Goal: Task Accomplishment & Management: Use online tool/utility

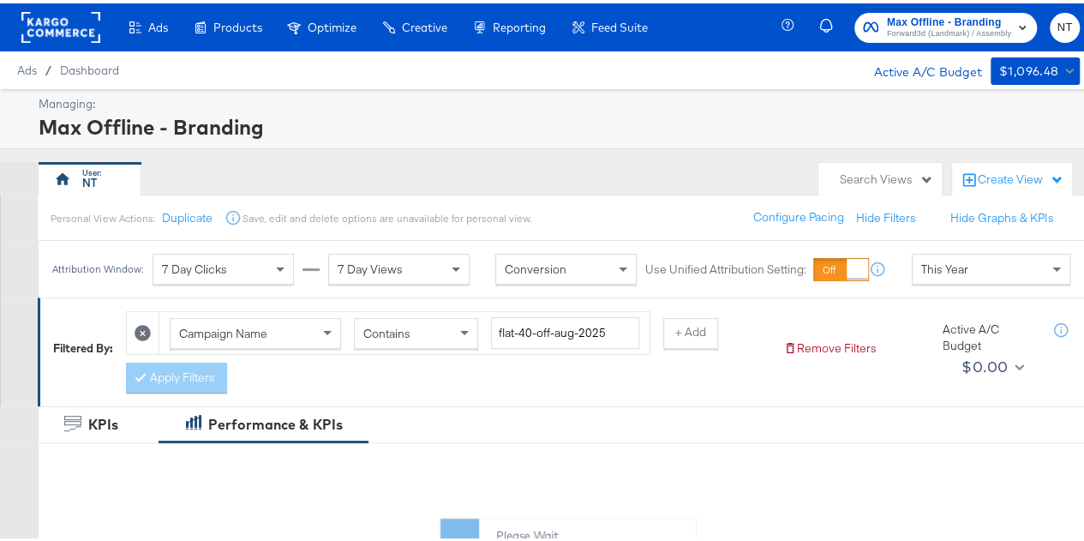
scroll to position [168, 0]
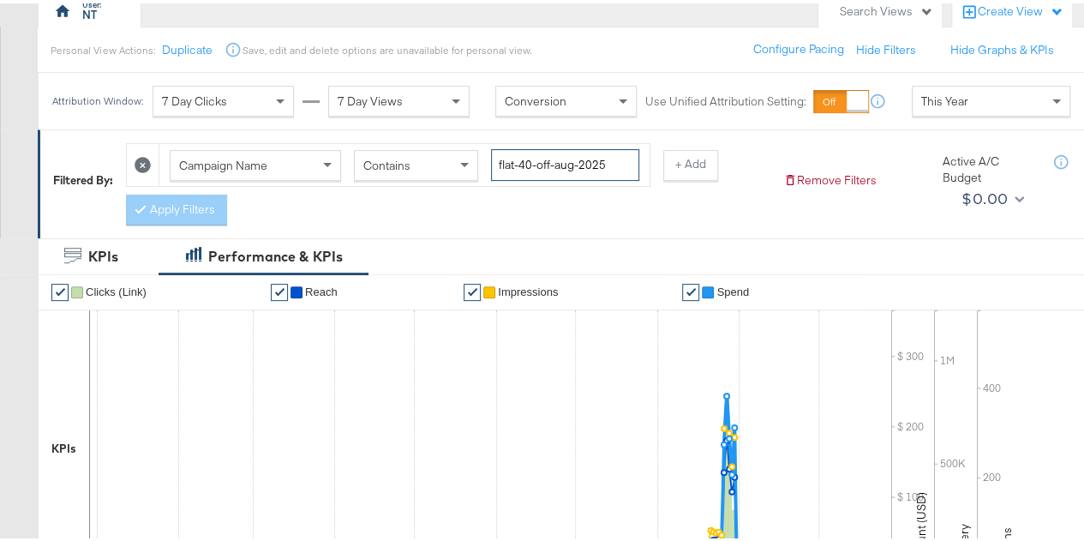
click at [613, 168] on input "flat-40-off-aug-2025" at bounding box center [565, 162] width 148 height 32
drag, startPoint x: 613, startPoint y: 168, endPoint x: 475, endPoint y: 179, distance: 139.2
click at [475, 179] on div "Campaign Name Contains flat-40-off-aug-2025" at bounding box center [404, 161] width 490 height 42
type input "-ig"
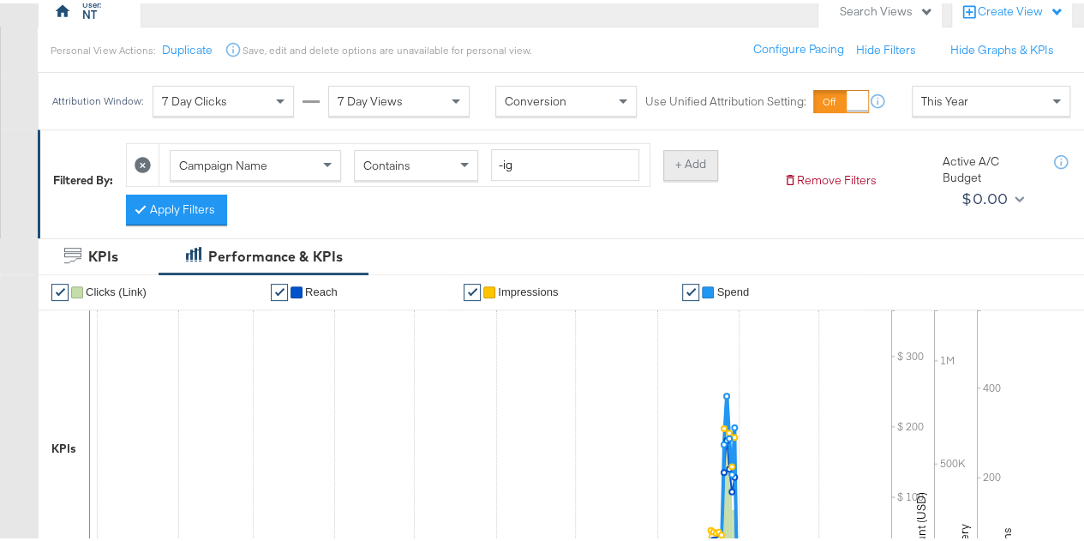
click at [680, 160] on button "+ Add" at bounding box center [690, 161] width 55 height 31
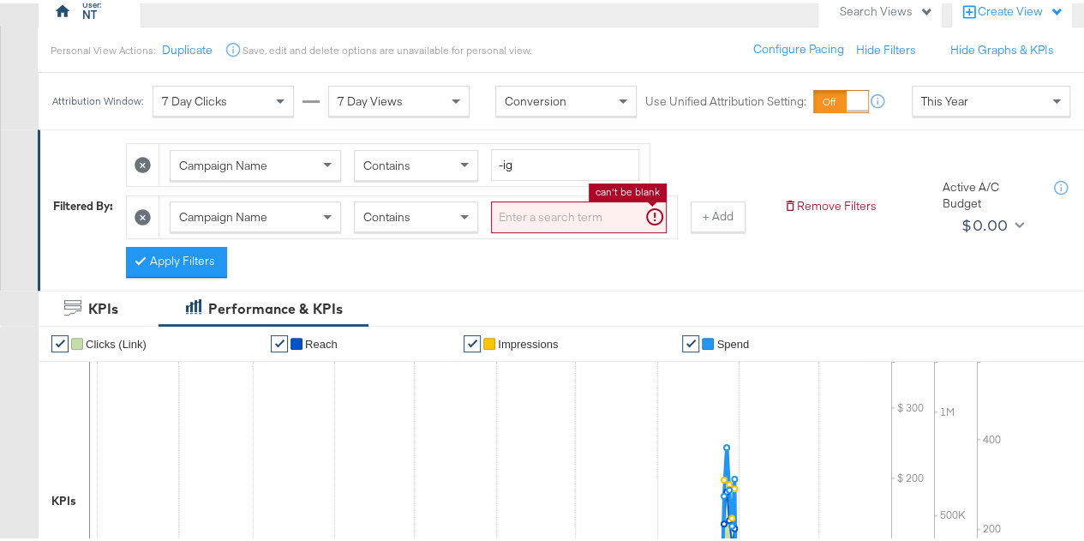
click at [545, 201] on input "search" at bounding box center [579, 214] width 176 height 32
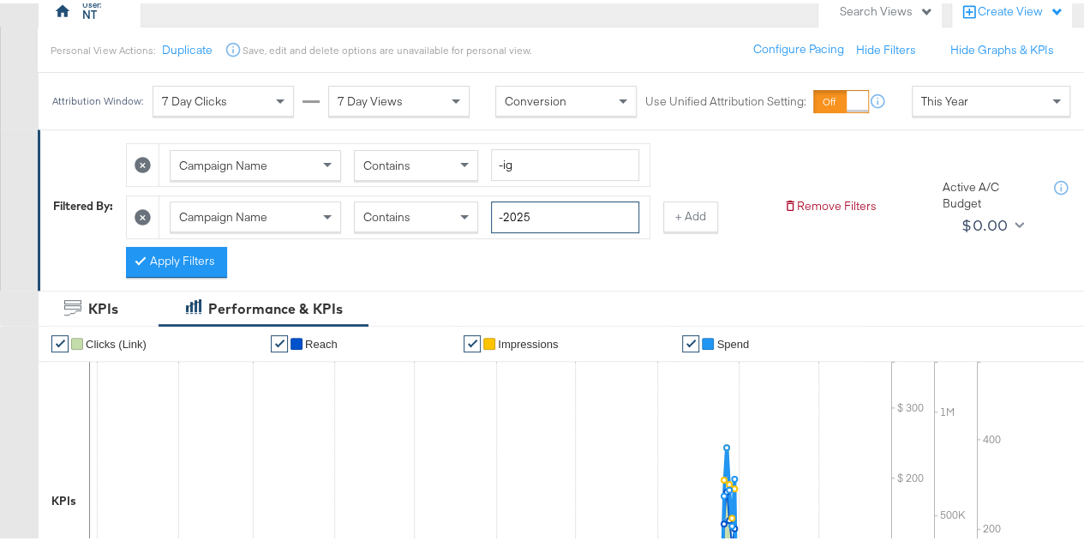
type input "-2025"
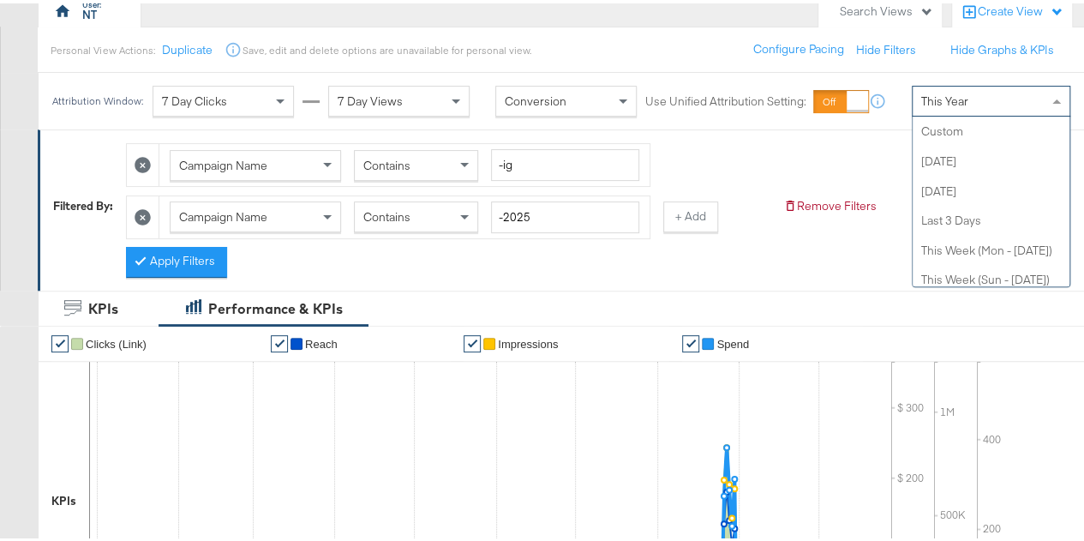
click at [1002, 92] on div "This Year" at bounding box center [990, 97] width 157 height 29
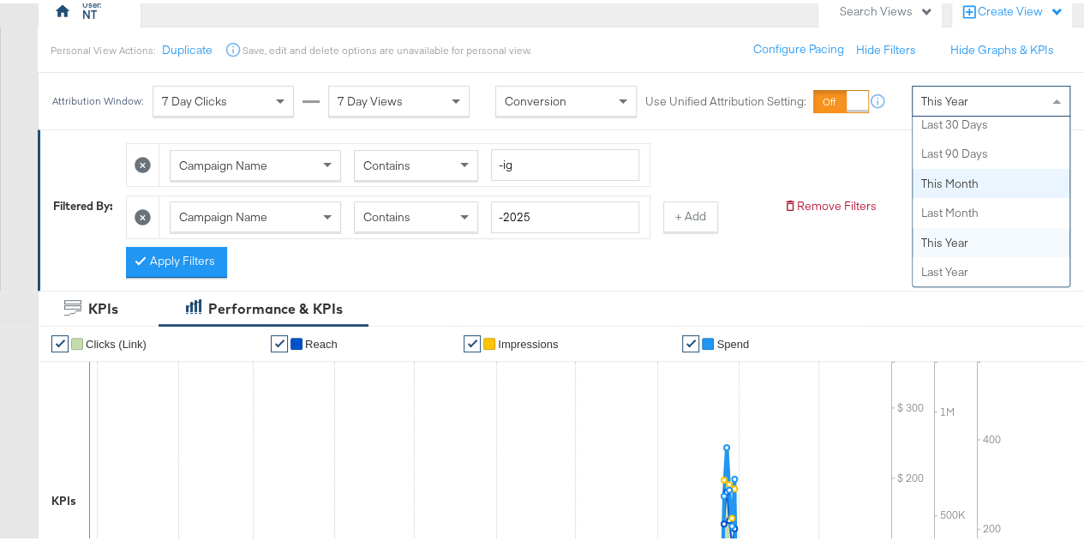
scroll to position [0, 0]
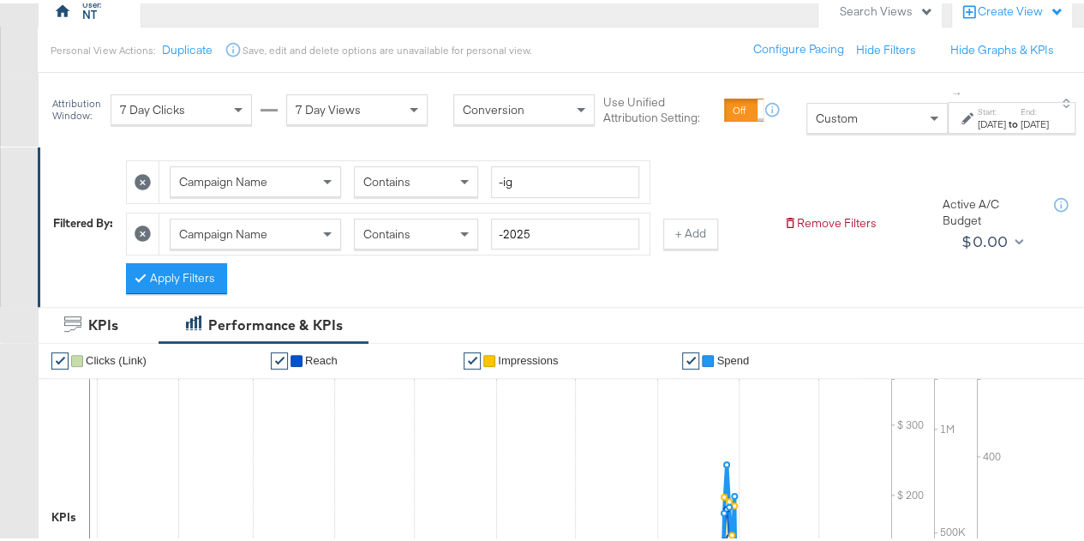
click at [977, 117] on div "[DATE]" at bounding box center [991, 121] width 28 height 14
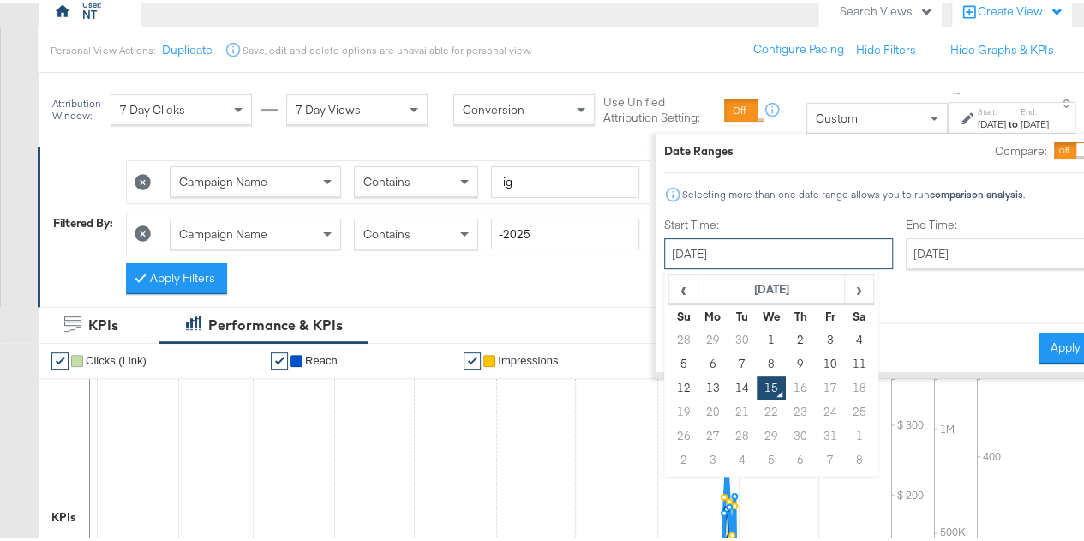
click at [725, 248] on input "[DATE]" at bounding box center [778, 250] width 229 height 31
click at [670, 287] on span "‹" at bounding box center [683, 285] width 27 height 26
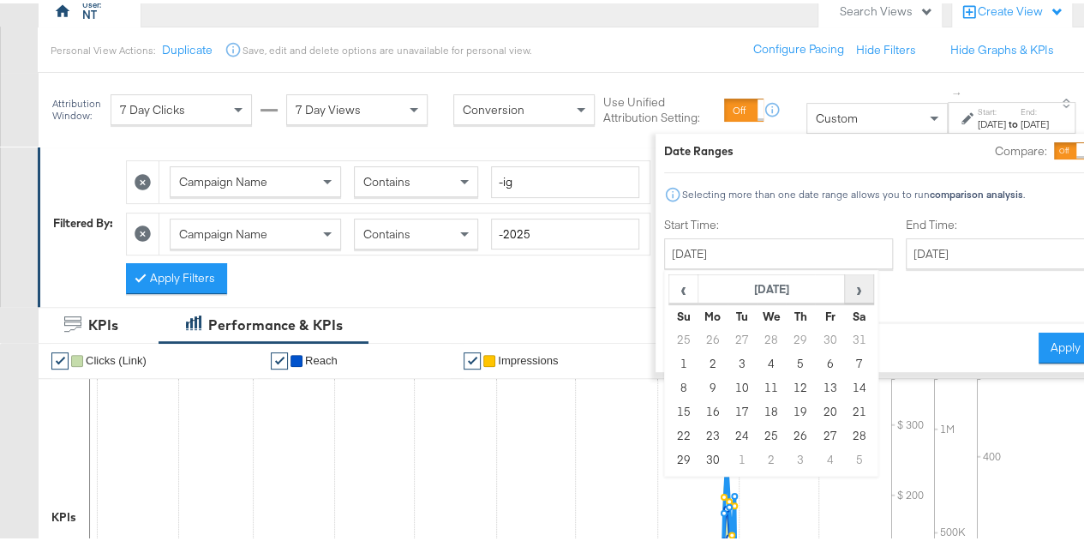
click at [845, 278] on span "›" at bounding box center [858, 285] width 27 height 26
click at [697, 390] on td "14" at bounding box center [711, 385] width 29 height 24
type input "[DATE]"
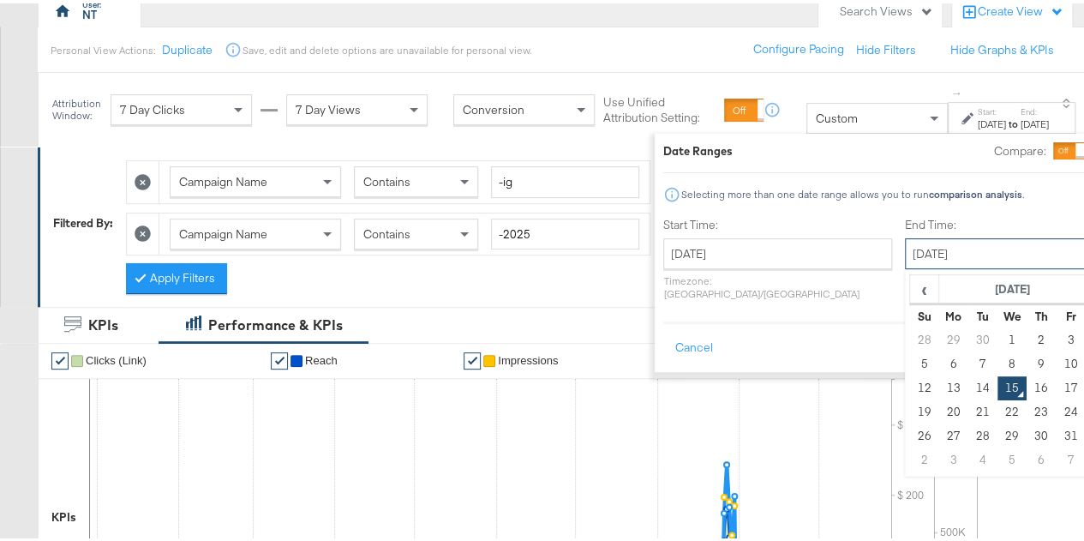
click at [905, 243] on input "[DATE]" at bounding box center [995, 250] width 180 height 31
click at [967, 381] on td "14" at bounding box center [981, 385] width 29 height 24
type input "[DATE]"
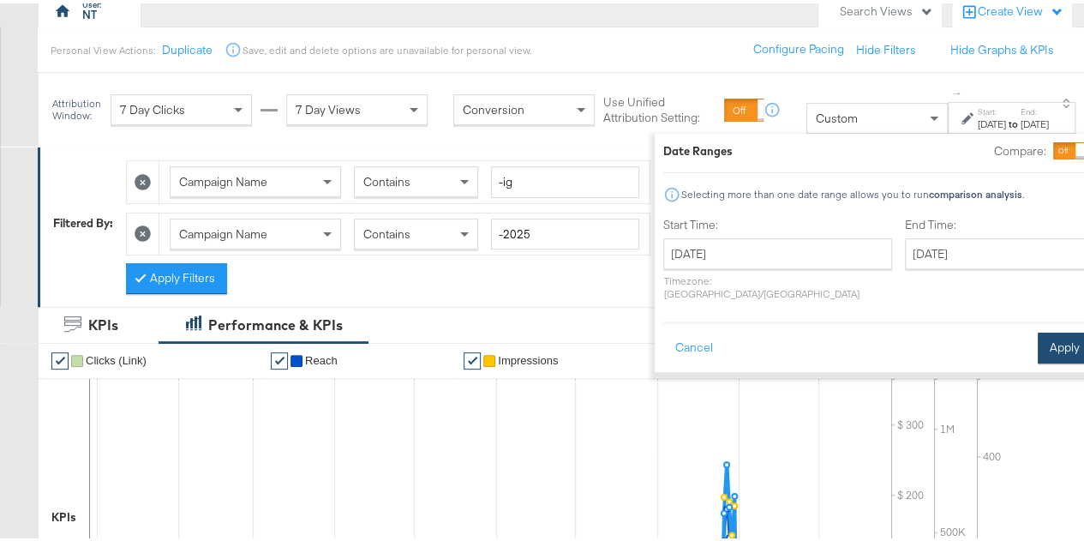
click at [1045, 329] on button "Apply" at bounding box center [1064, 344] width 54 height 31
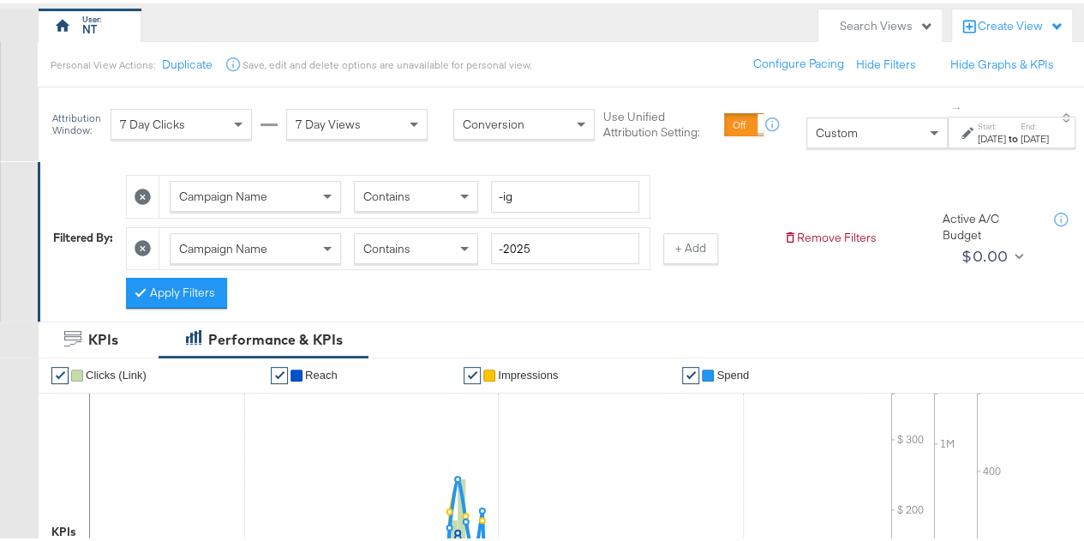
scroll to position [152, 0]
click at [685, 238] on button "+ Add" at bounding box center [690, 245] width 55 height 31
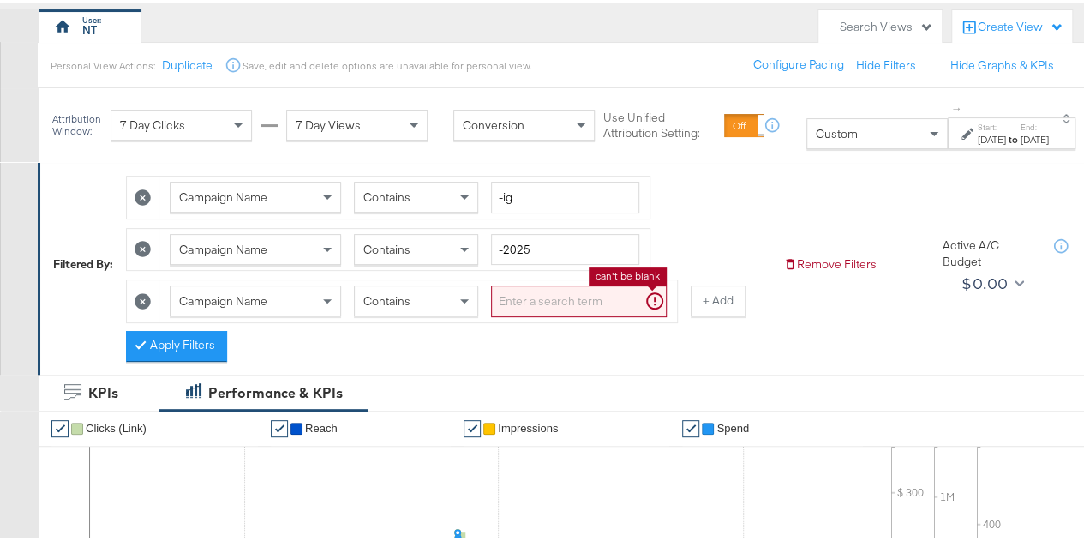
click at [551, 299] on input "search" at bounding box center [579, 298] width 176 height 32
type input "-"
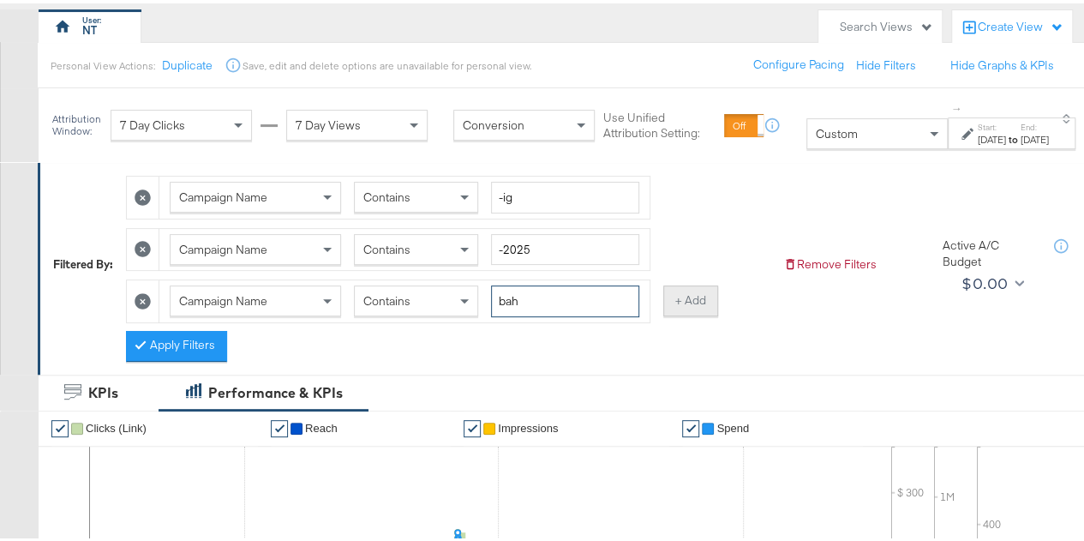
type input "bah"
click at [699, 303] on button "+ Add" at bounding box center [690, 297] width 55 height 31
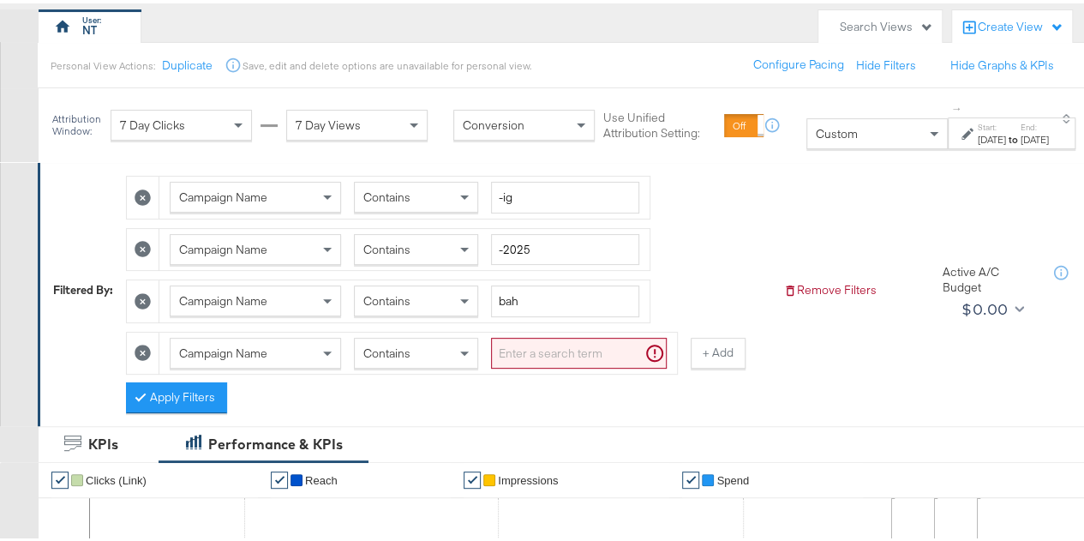
click at [300, 344] on div "Campaign Name" at bounding box center [255, 349] width 170 height 29
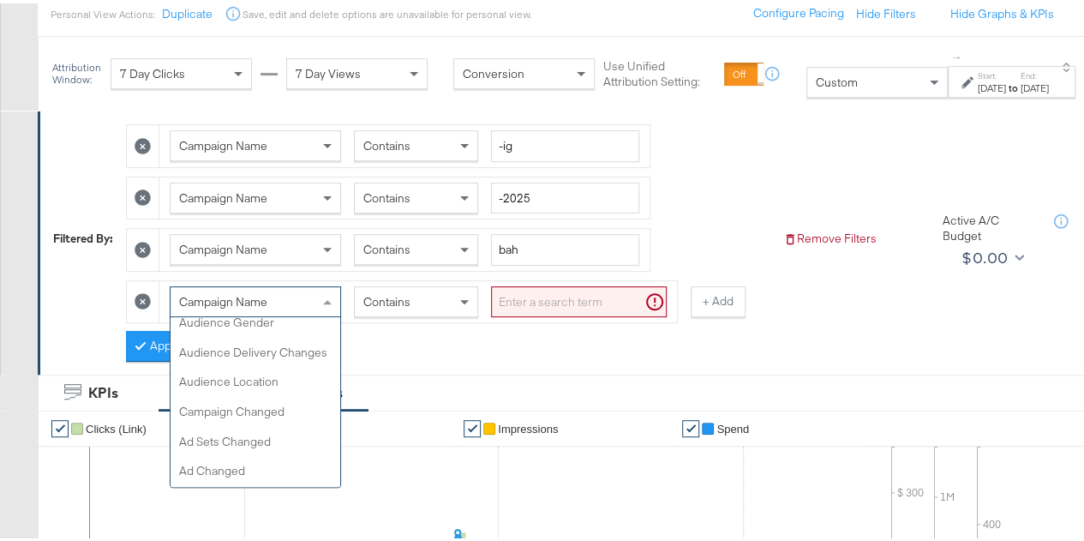
scroll to position [0, 0]
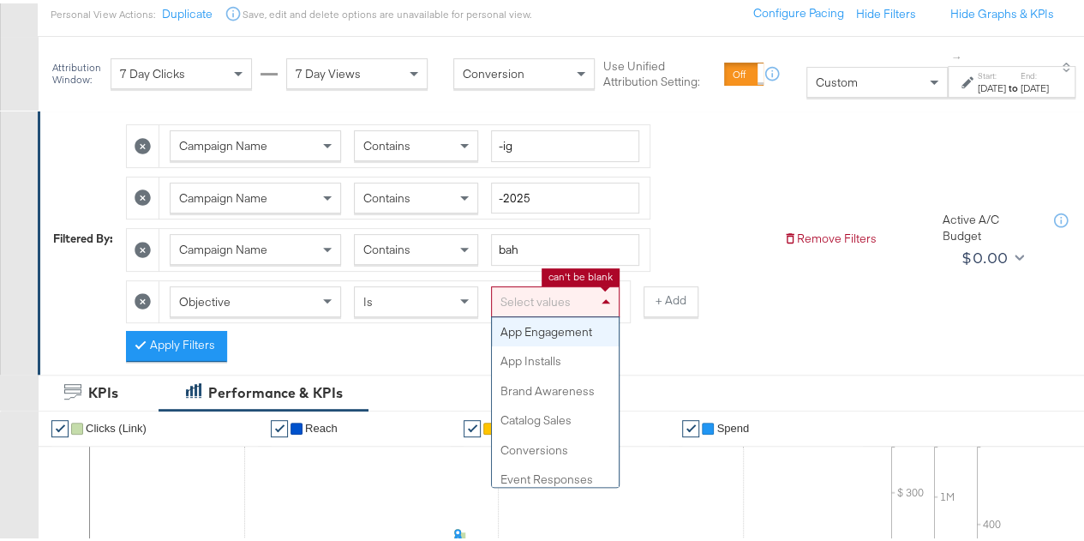
click at [541, 285] on div "Select values" at bounding box center [555, 298] width 127 height 29
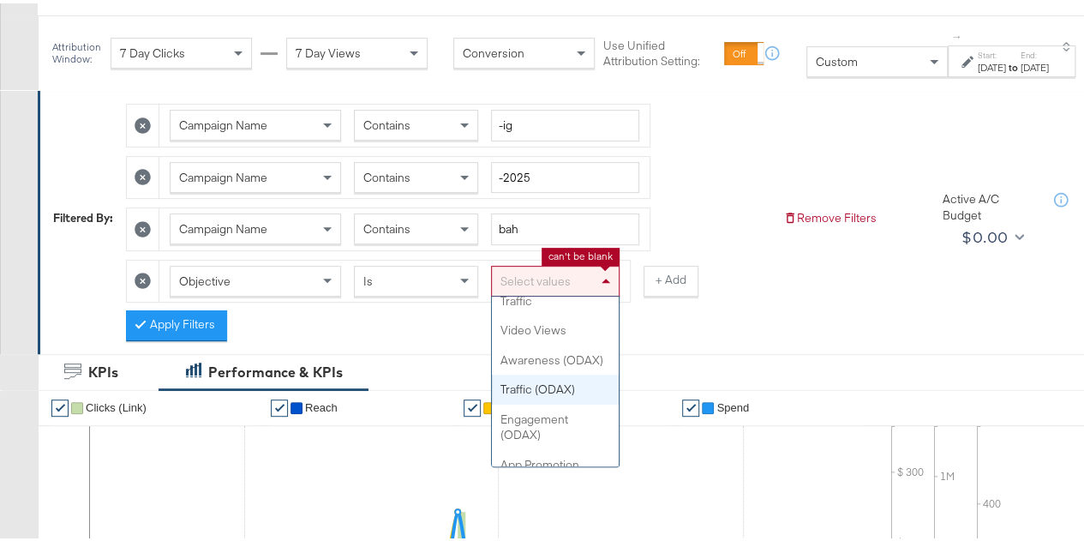
scroll to position [424, 0]
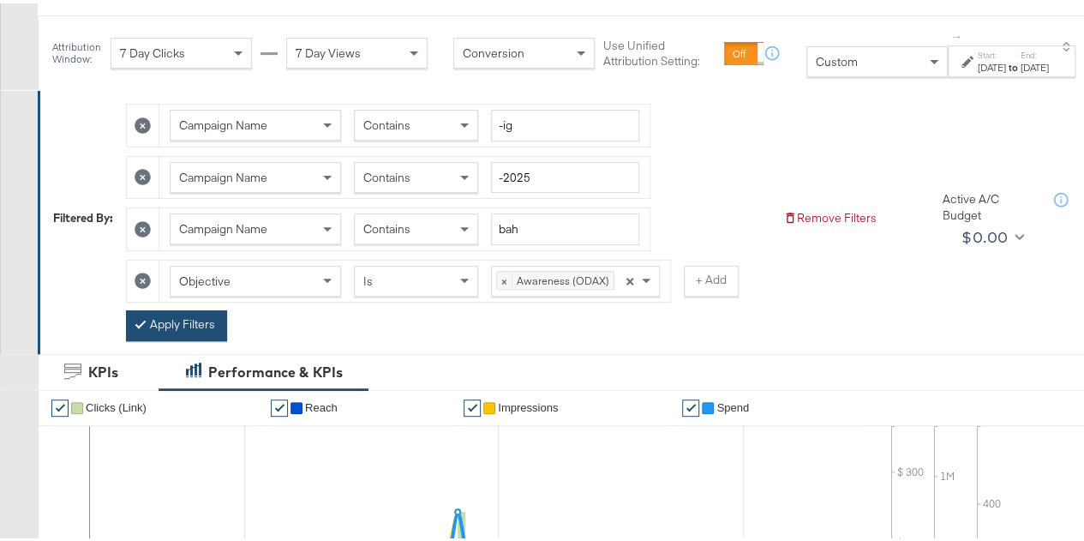
click at [163, 328] on button "Apply Filters" at bounding box center [176, 322] width 101 height 31
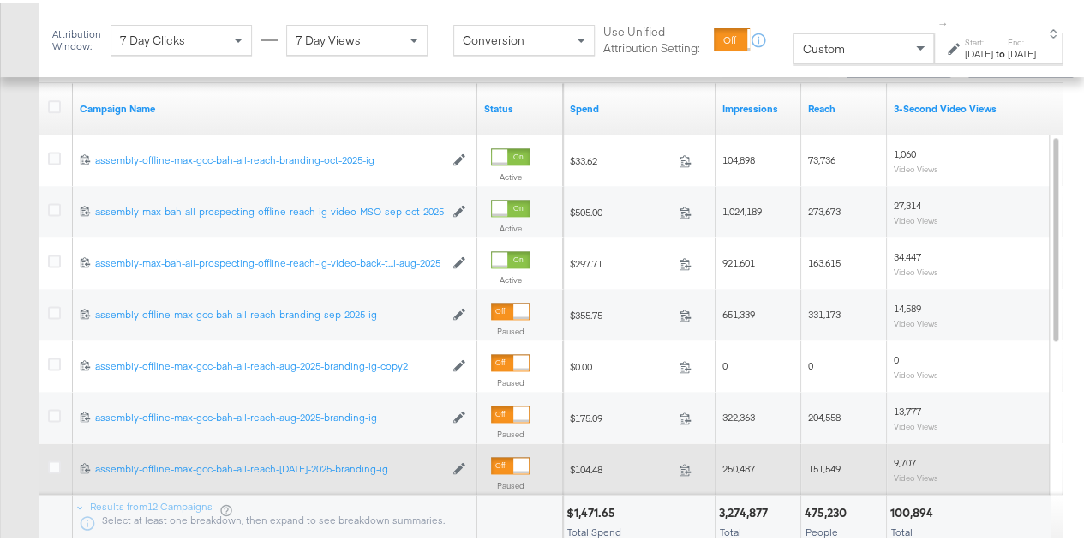
scroll to position [1073, 0]
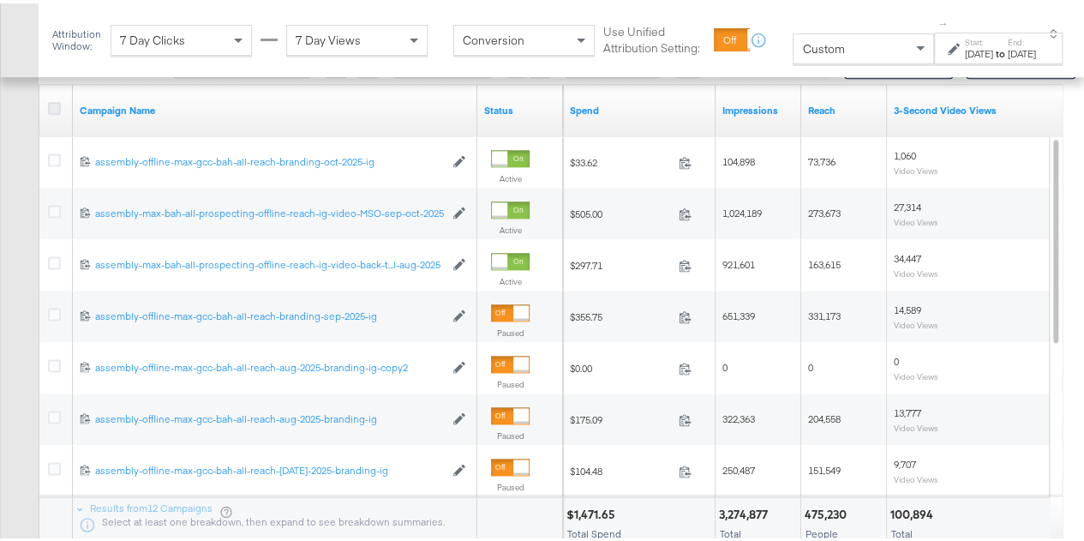
click at [58, 99] on icon at bounding box center [54, 105] width 13 height 13
click at [0, 0] on input "checkbox" at bounding box center [0, 0] width 0 height 0
click at [58, 99] on icon at bounding box center [54, 105] width 13 height 13
click at [0, 0] on input "checkbox" at bounding box center [0, 0] width 0 height 0
click at [57, 101] on icon at bounding box center [54, 105] width 13 height 13
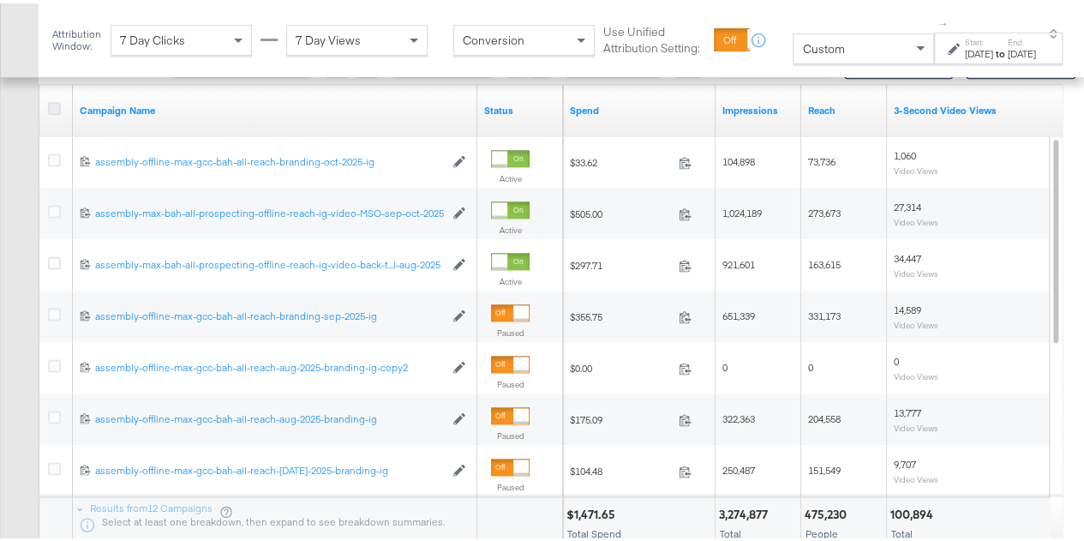
click at [0, 0] on input "checkbox" at bounding box center [0, 0] width 0 height 0
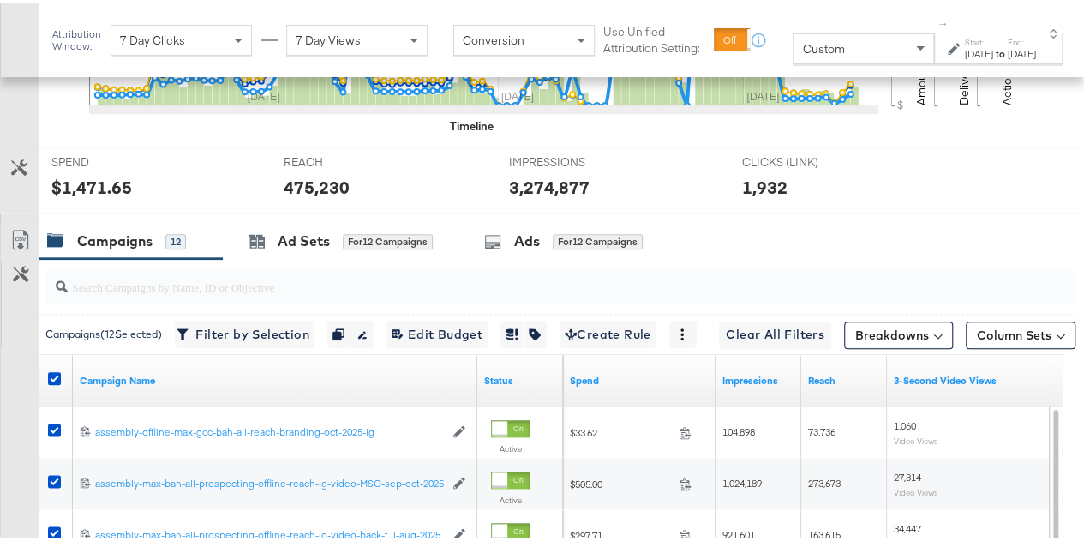
scroll to position [801, 0]
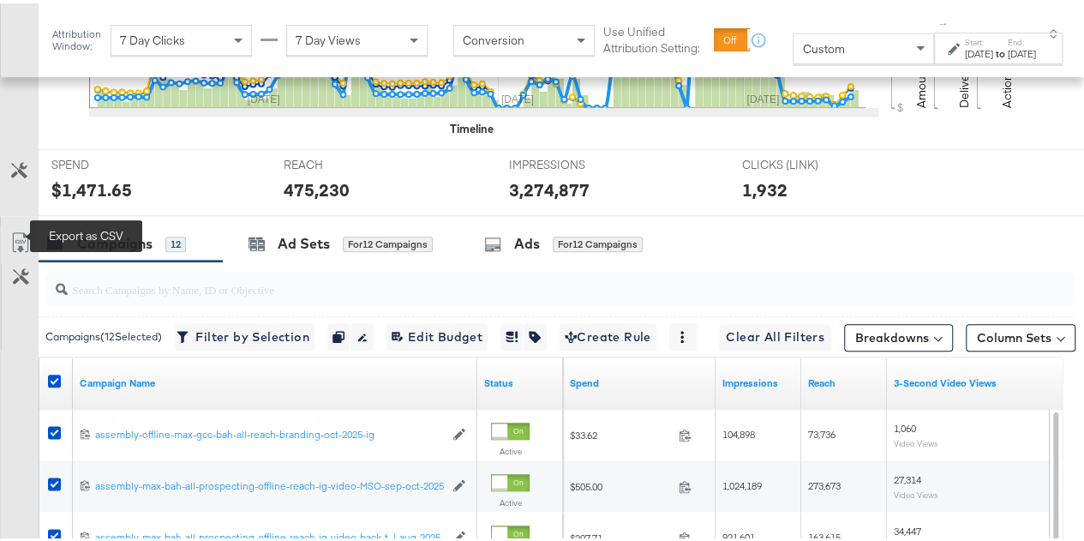
click at [19, 229] on icon at bounding box center [20, 239] width 21 height 21
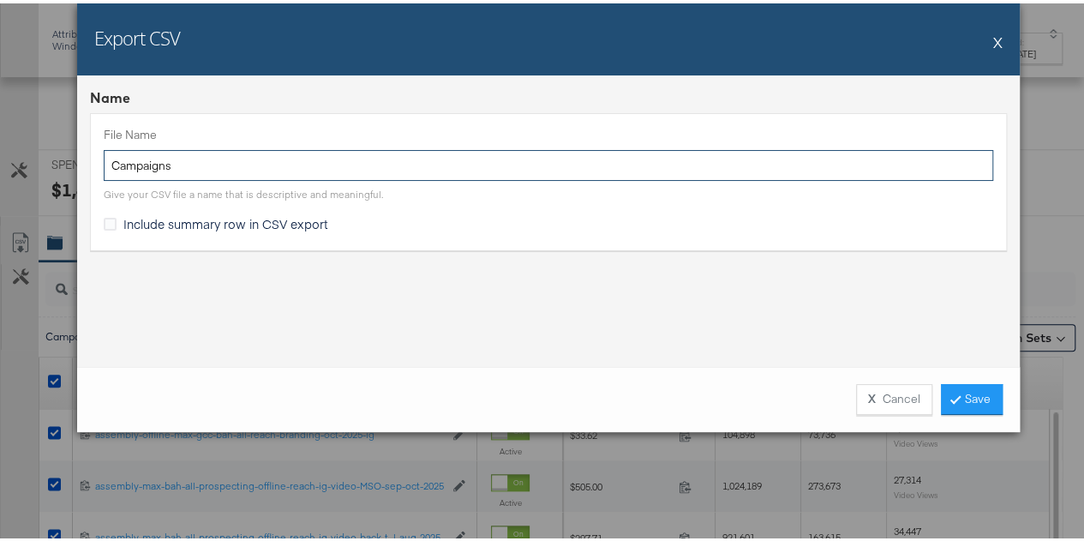
click at [208, 150] on input "Campaigns" at bounding box center [548, 162] width 889 height 32
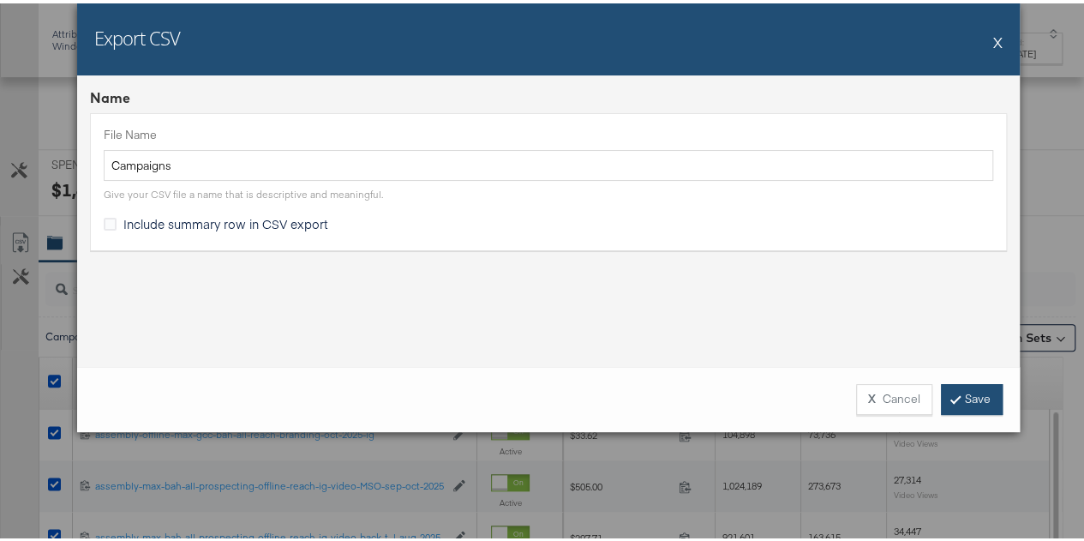
click at [960, 386] on link "Save" at bounding box center [972, 395] width 62 height 31
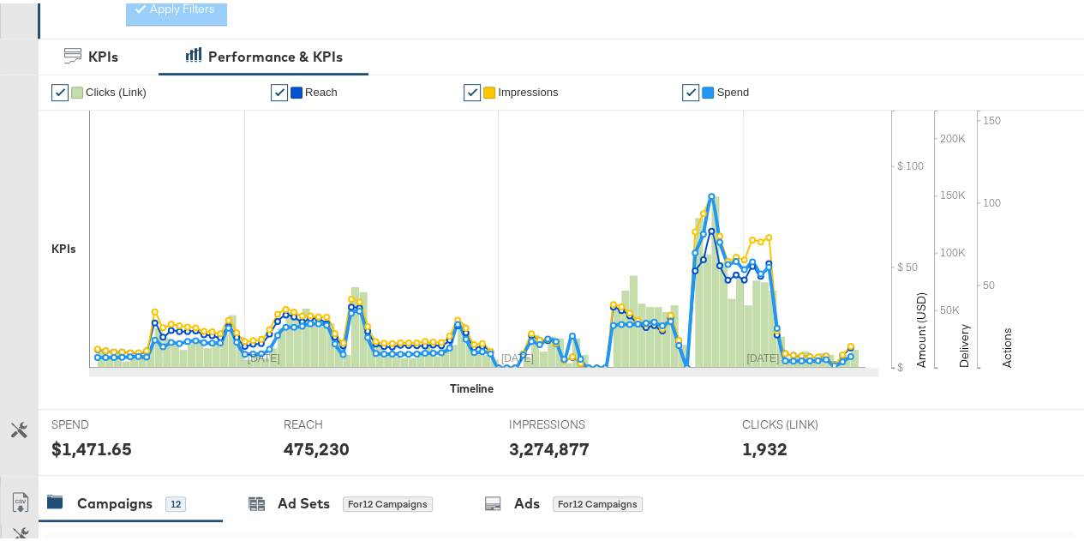
scroll to position [140, 0]
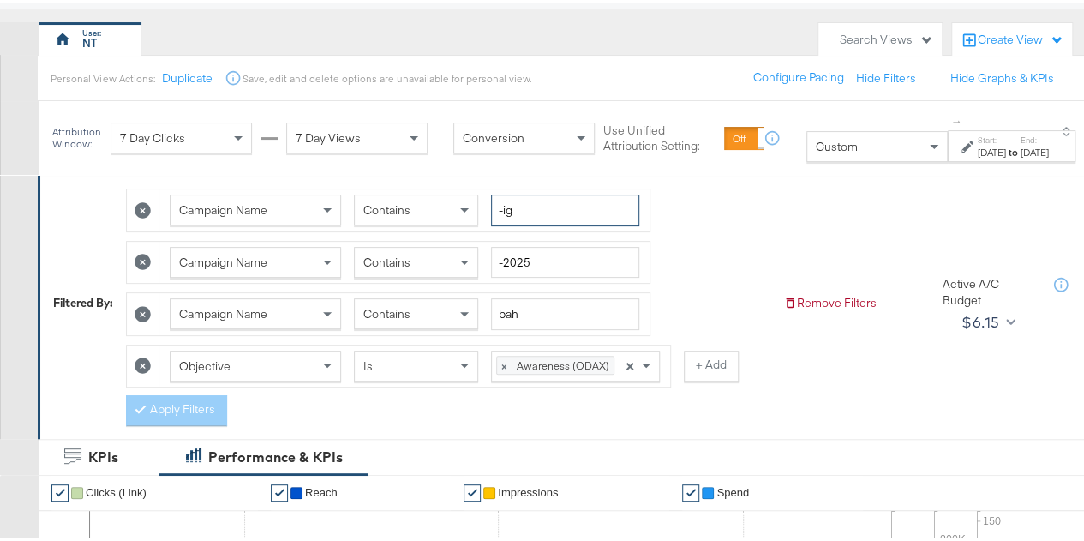
click at [538, 210] on input "-ig" at bounding box center [565, 207] width 148 height 32
type input "-fb"
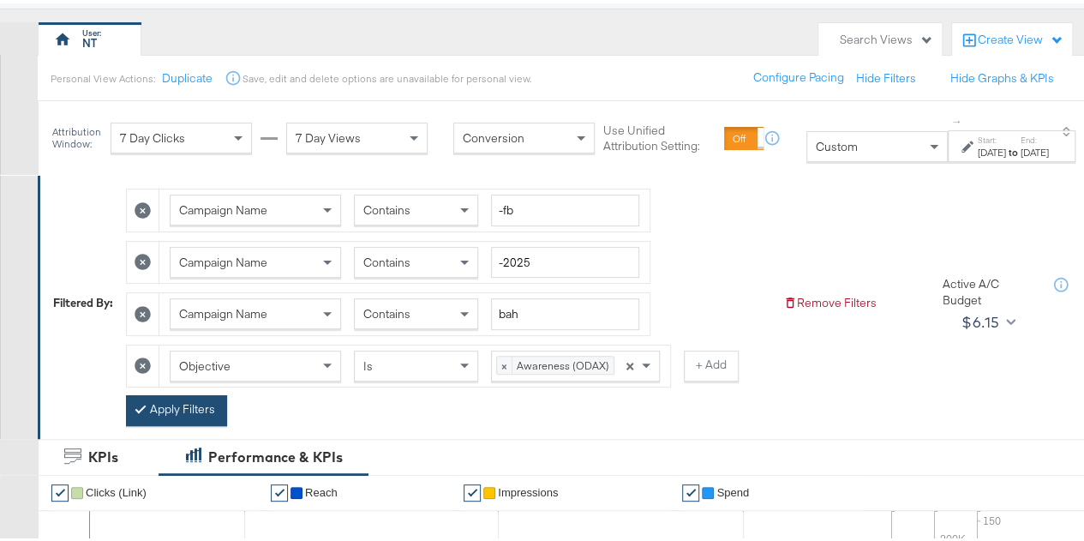
click at [165, 415] on button "Apply Filters" at bounding box center [176, 406] width 101 height 31
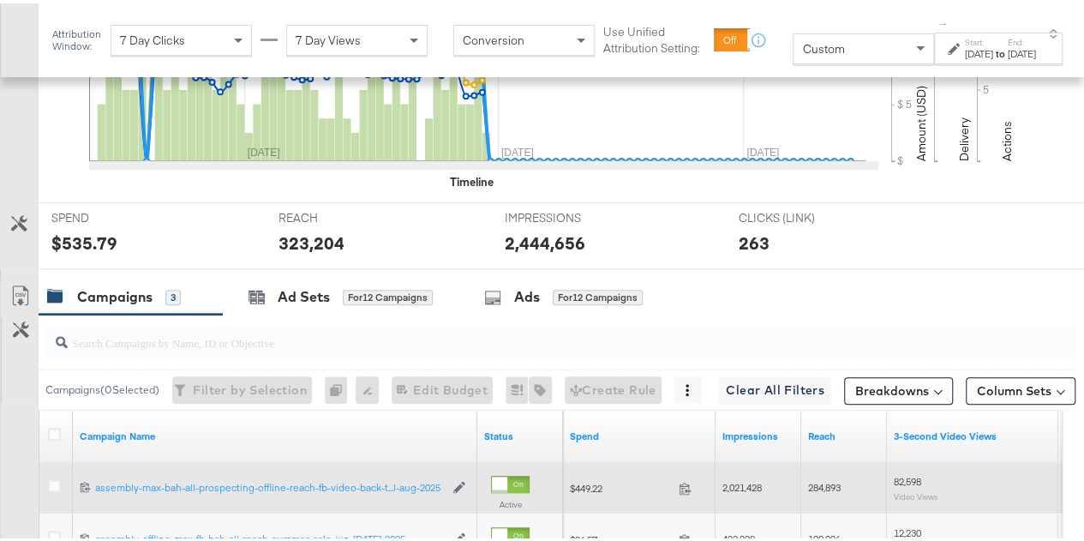
scroll to position [744, 0]
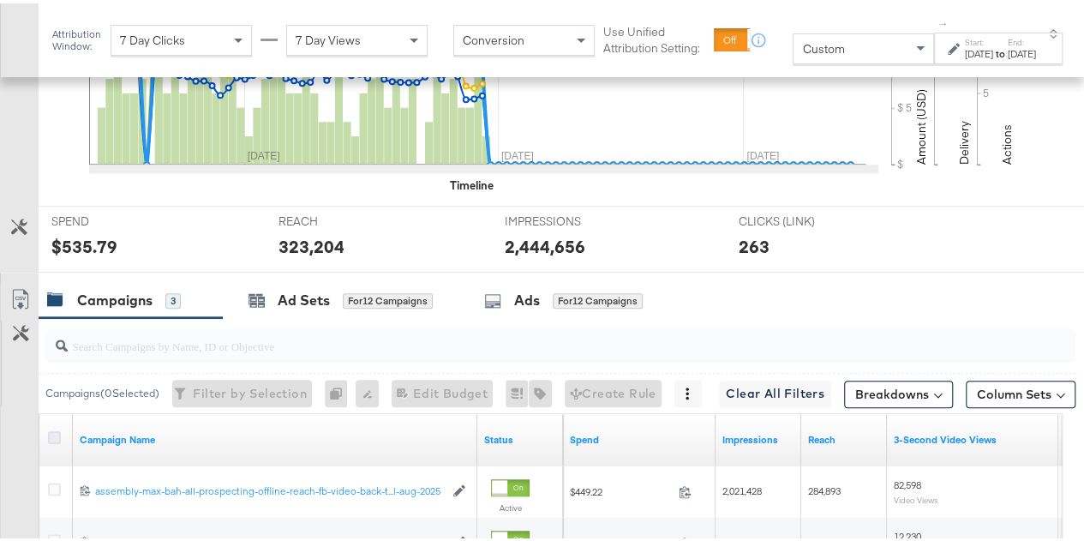
click at [50, 427] on icon at bounding box center [54, 433] width 13 height 13
click at [0, 0] on input "checkbox" at bounding box center [0, 0] width 0 height 0
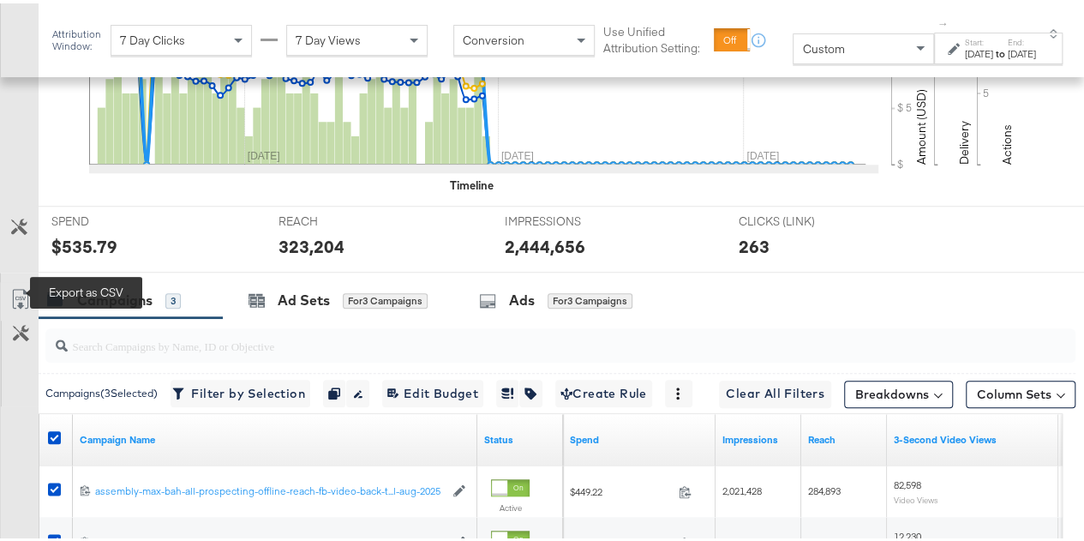
click at [11, 285] on icon at bounding box center [20, 295] width 21 height 21
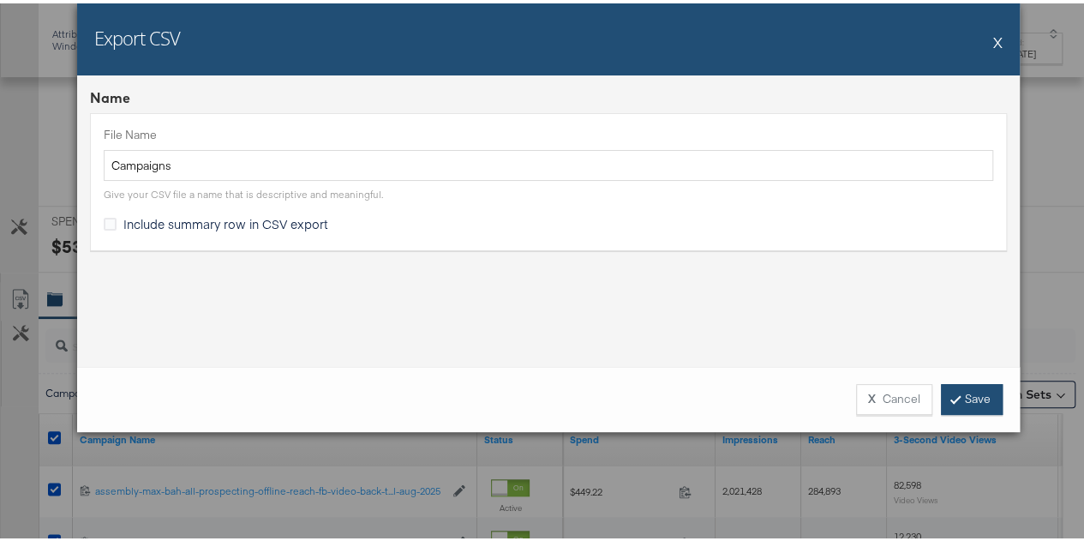
drag, startPoint x: 953, startPoint y: 412, endPoint x: 954, endPoint y: 403, distance: 9.5
click at [954, 403] on div "X Cancel Save" at bounding box center [548, 395] width 942 height 65
click at [954, 403] on link "Save" at bounding box center [972, 395] width 62 height 31
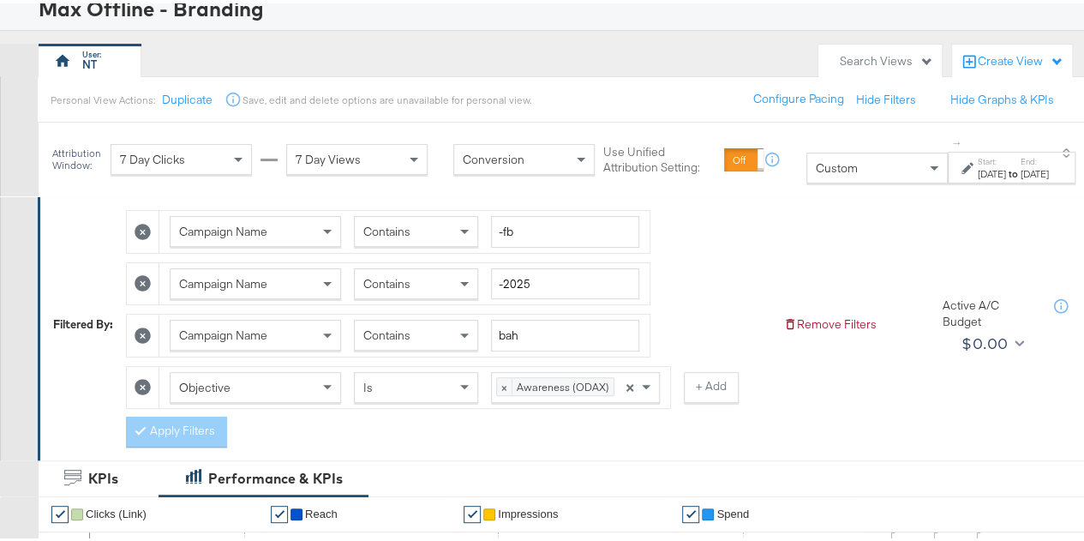
scroll to position [117, 0]
click at [529, 340] on input "bah" at bounding box center [565, 333] width 148 height 32
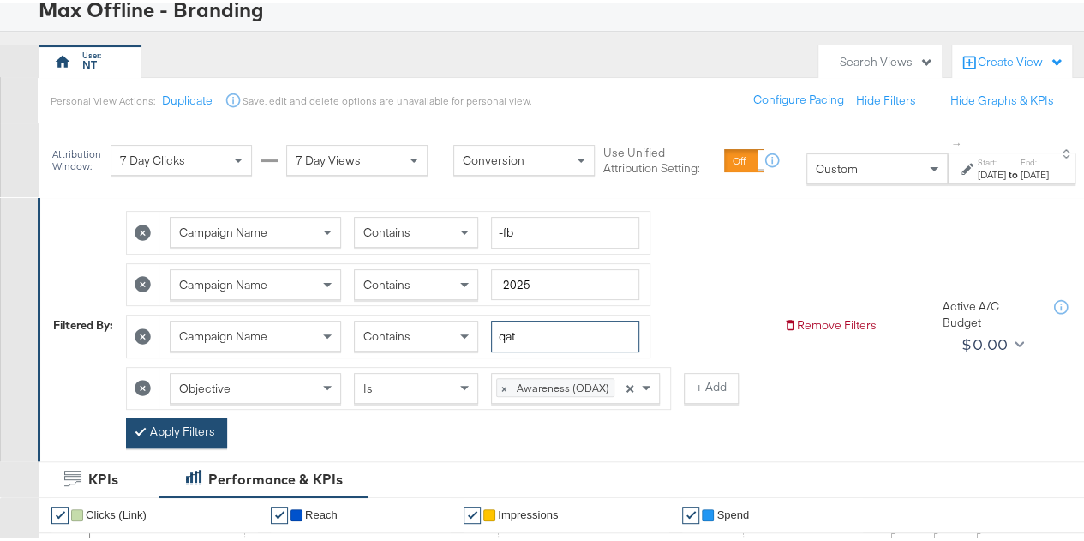
type input "qat"
click at [181, 427] on button "Apply Filters" at bounding box center [176, 429] width 101 height 31
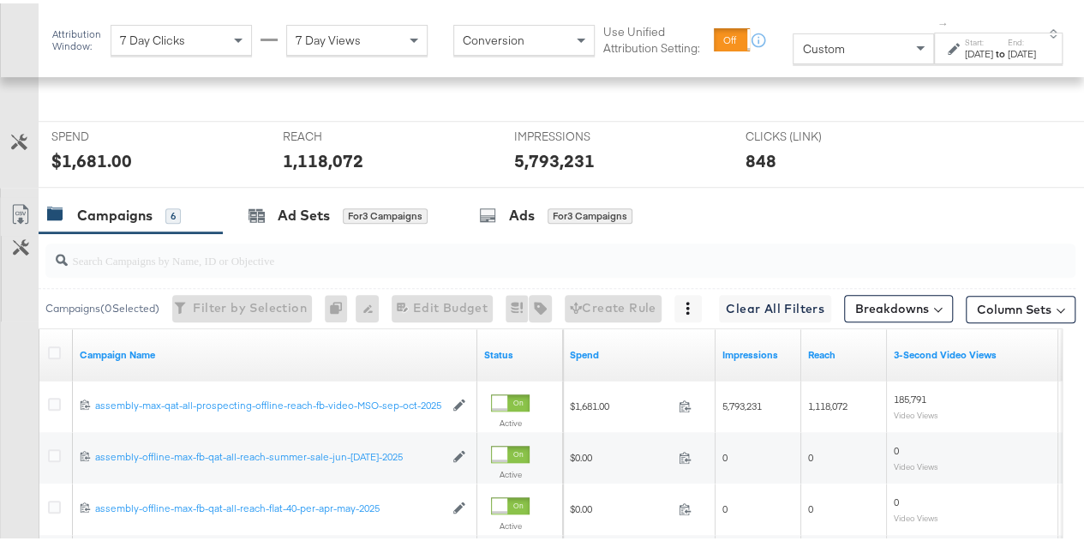
scroll to position [919, 0]
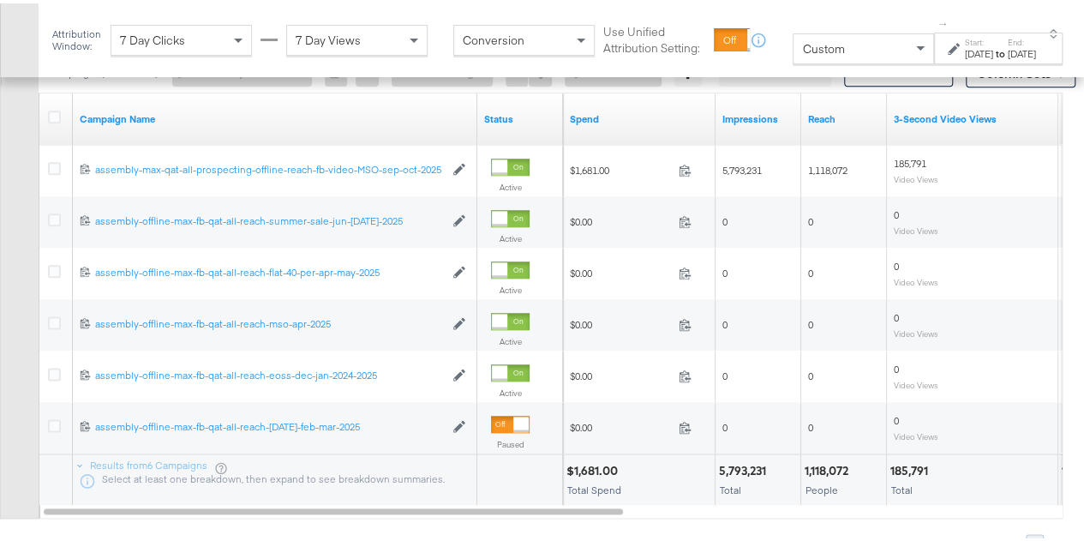
click at [593, 460] on div "$1,681.00" at bounding box center [594, 467] width 57 height 16
copy div "1,681.00"
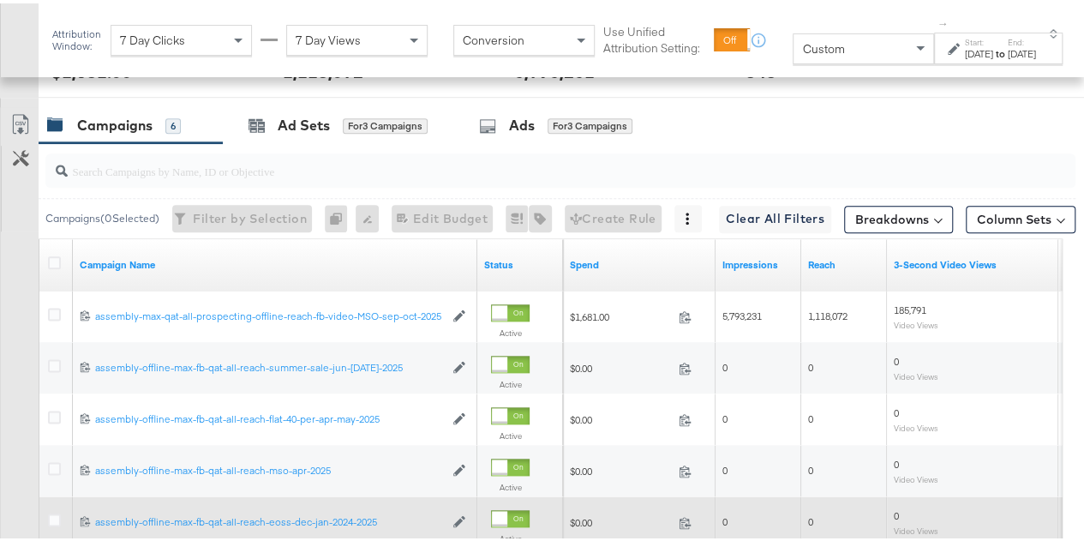
scroll to position [1065, 0]
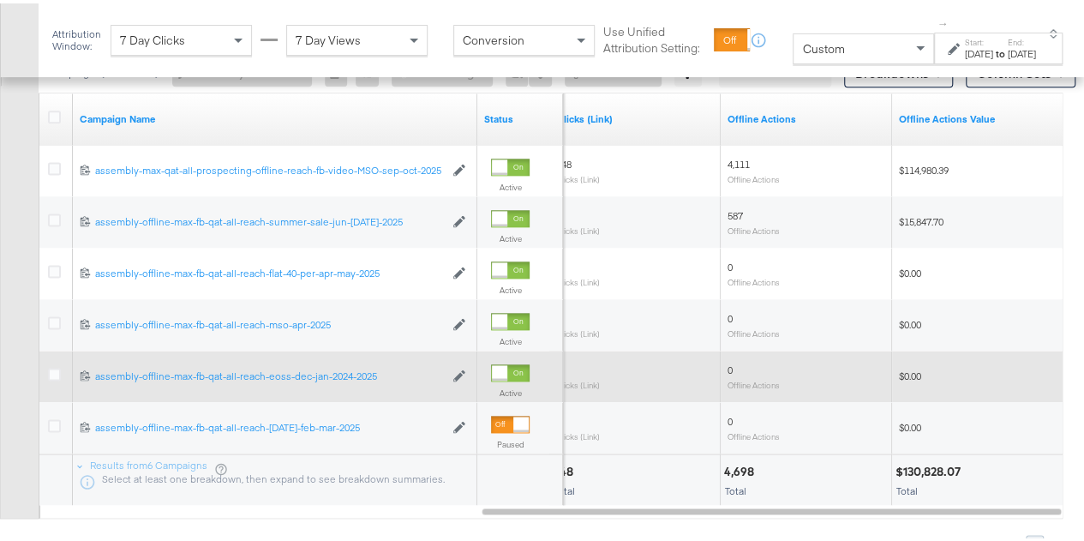
click at [947, 463] on div "$130,828.07" at bounding box center [930, 468] width 70 height 16
copy div "130,828.07"
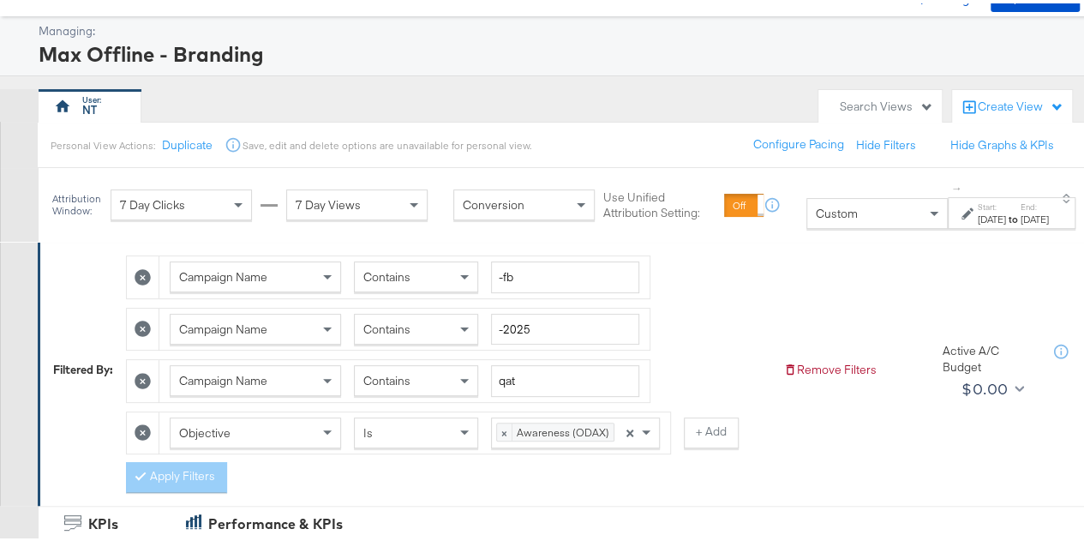
scroll to position [77, 0]
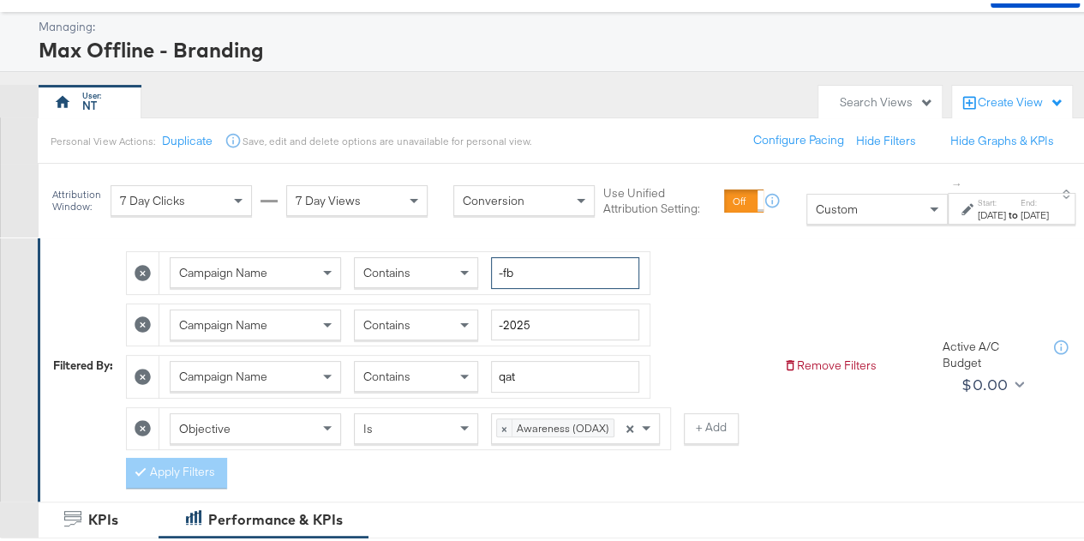
click at [527, 264] on input "-fb" at bounding box center [565, 270] width 148 height 32
type input "-ig"
click at [183, 462] on button "Apply Filters" at bounding box center [176, 469] width 101 height 31
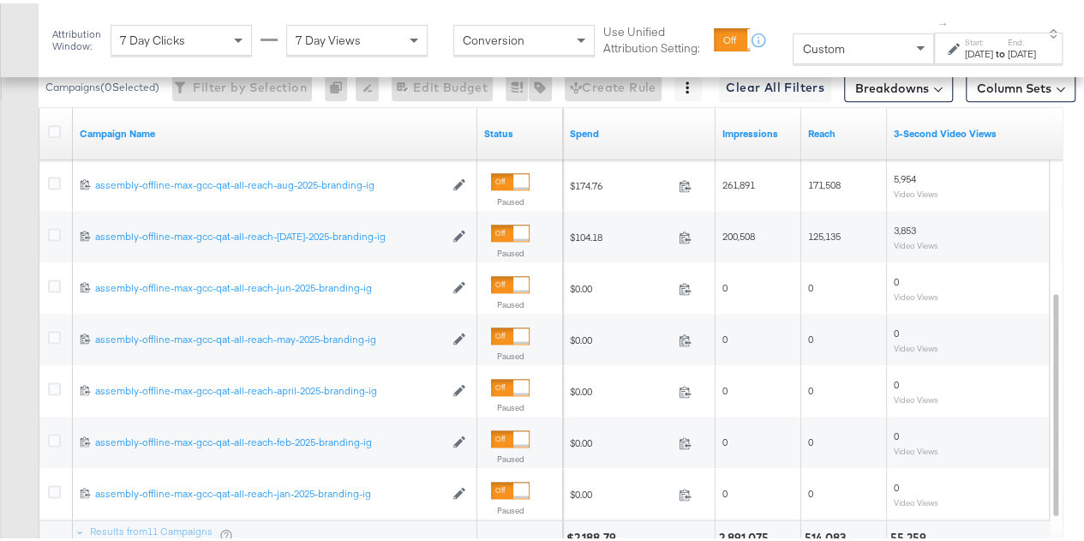
scroll to position [1196, 0]
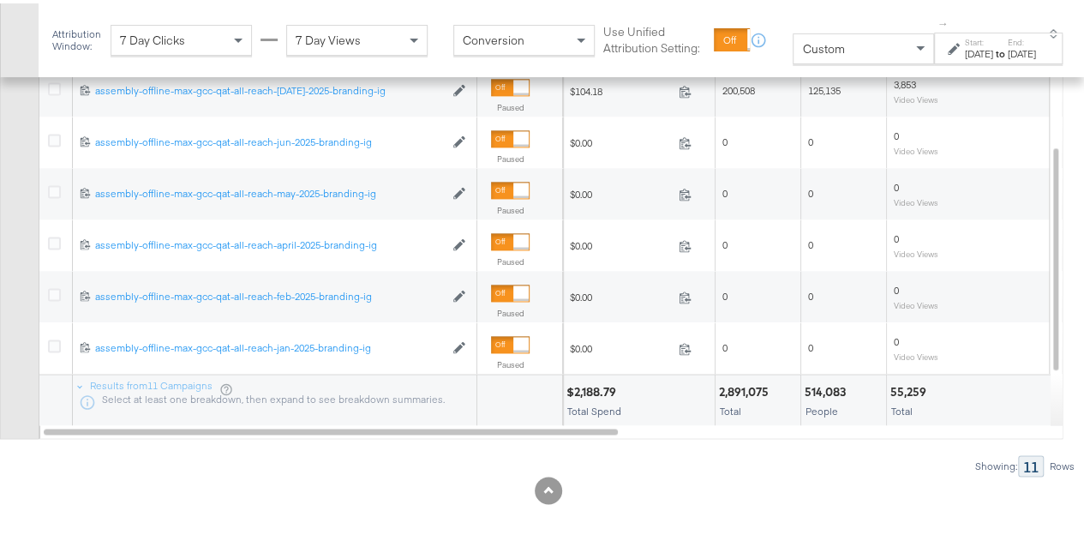
click at [593, 382] on div "$2,188.79" at bounding box center [593, 388] width 55 height 16
copy div "2,188.79"
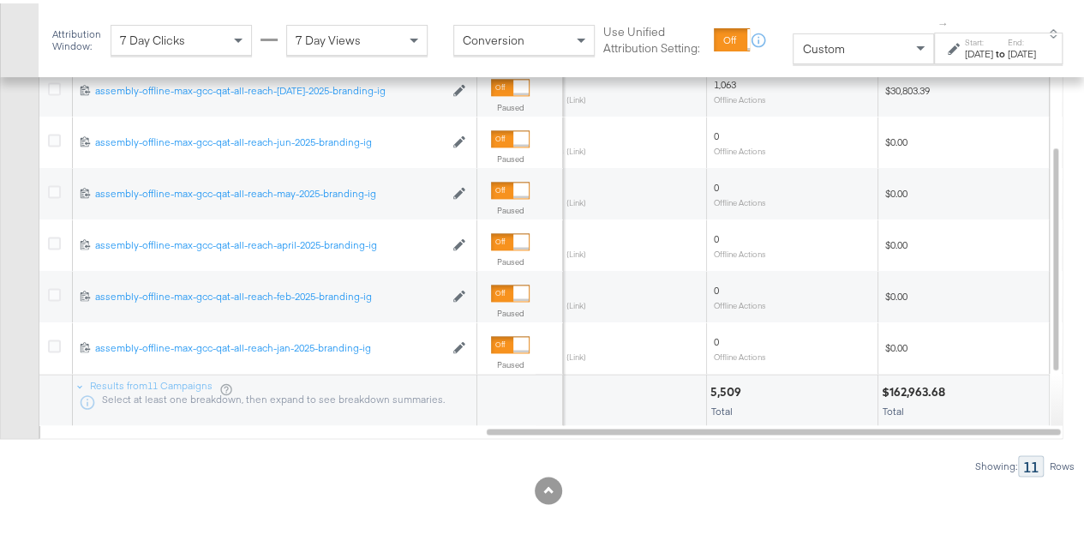
click at [915, 380] on div "$162,963.68" at bounding box center [916, 388] width 69 height 16
copy div "162,963.68"
